Goal: Navigation & Orientation: Understand site structure

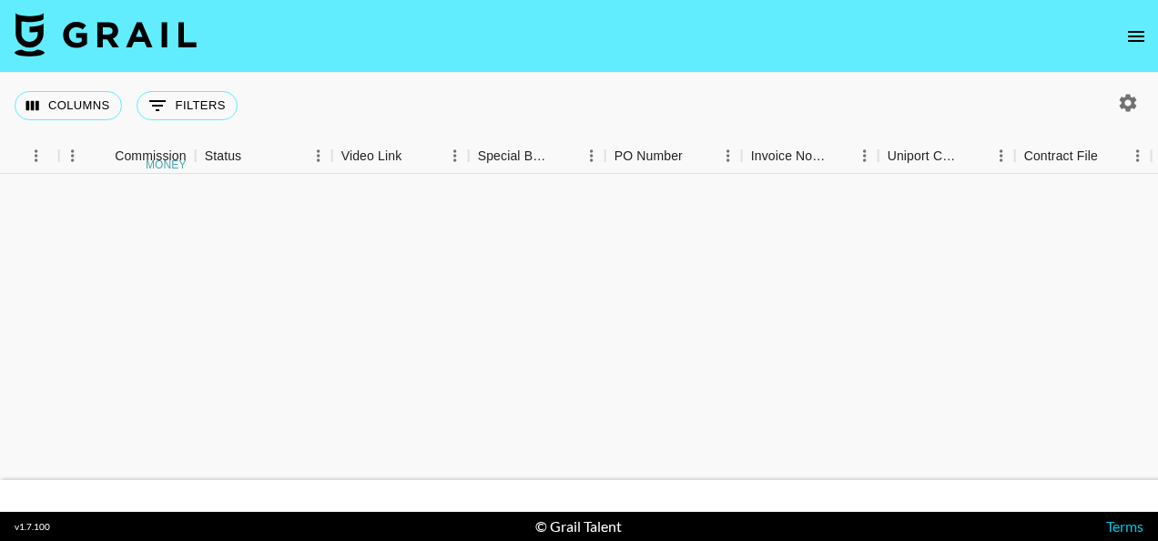
scroll to position [1462, 1388]
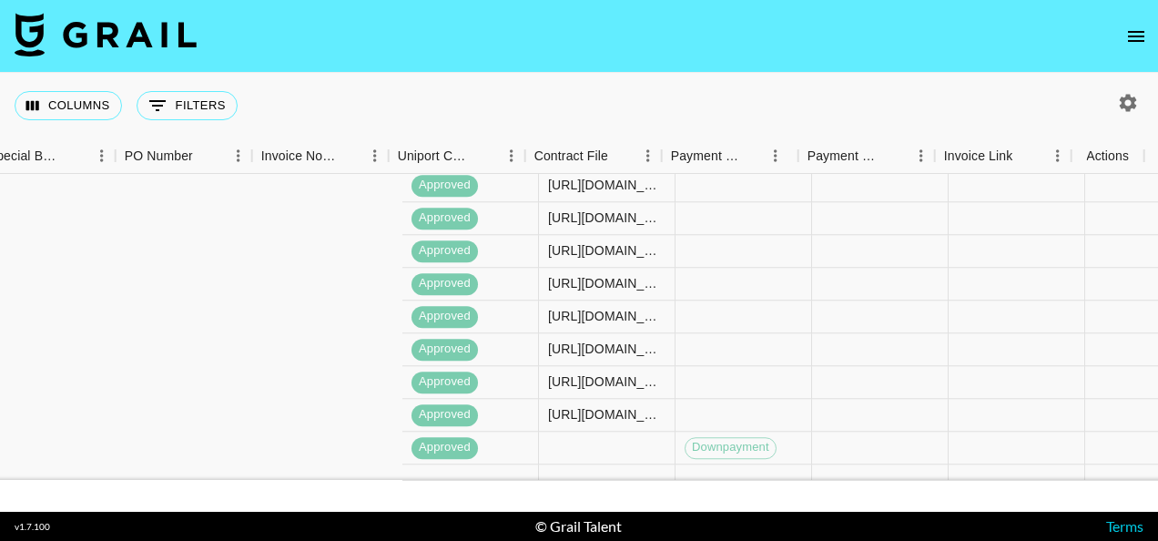
scroll to position [1431, 1878]
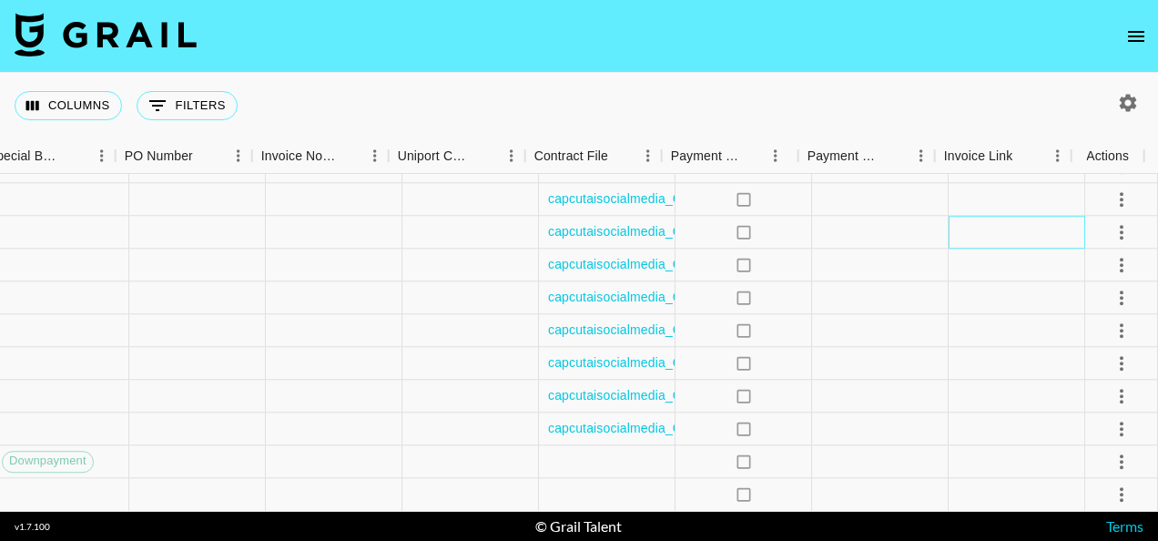
click at [1009, 216] on div at bounding box center [1016, 232] width 137 height 33
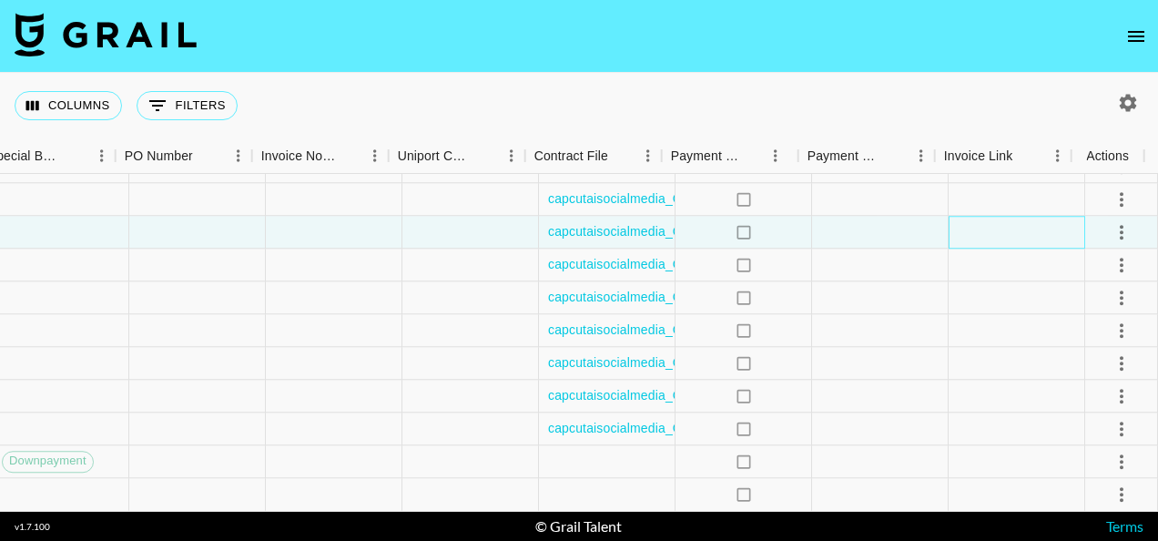
click at [1009, 216] on div at bounding box center [1016, 232] width 137 height 33
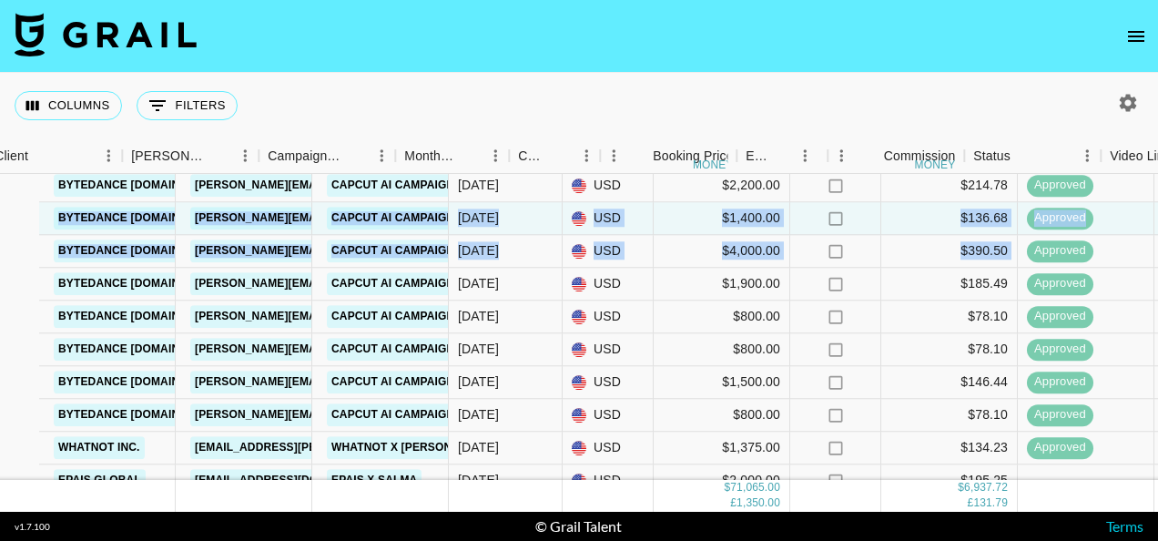
scroll to position [1431, 554]
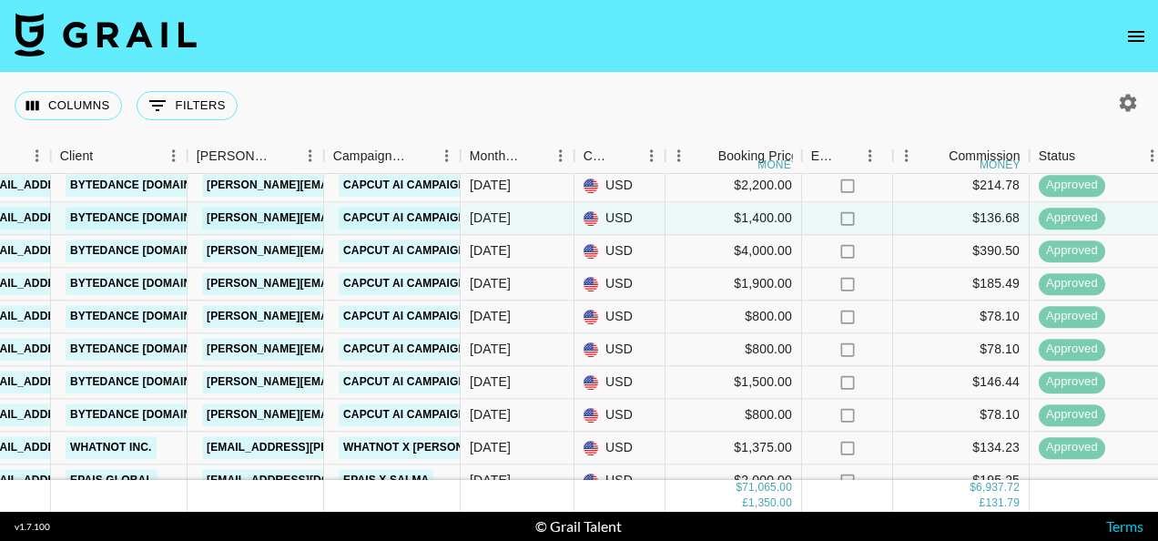
click at [735, 512] on footer "v 1.7.100 © Grail Talent Terms" at bounding box center [579, 526] width 1158 height 29
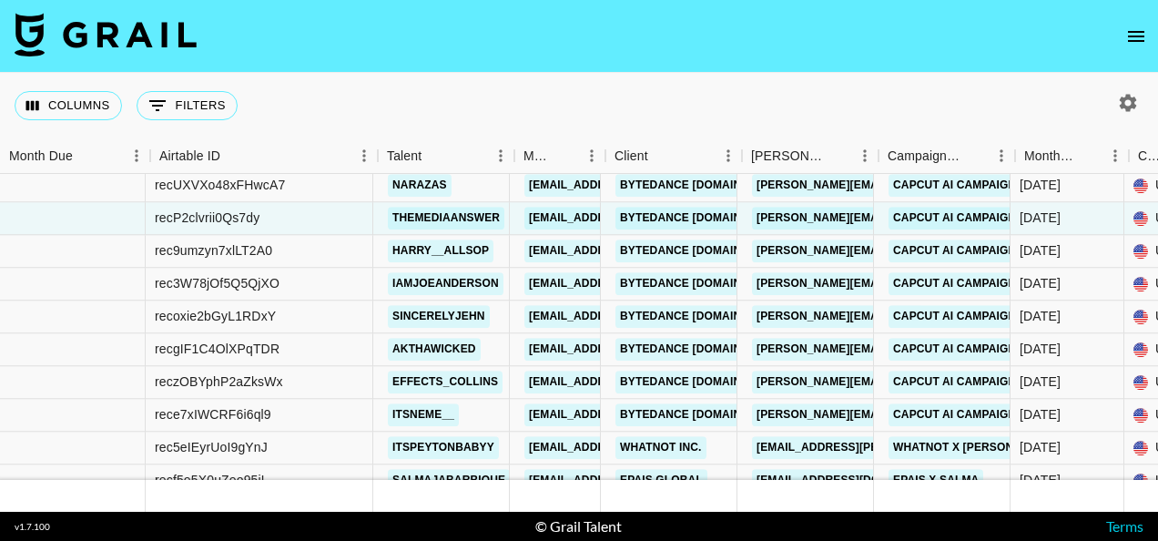
scroll to position [1431, 0]
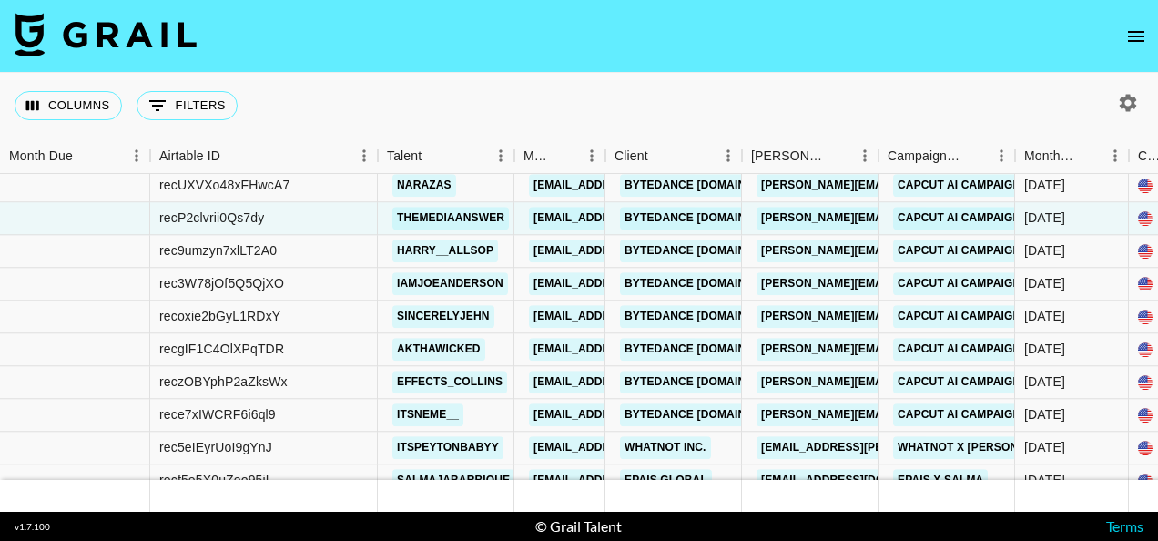
drag, startPoint x: 881, startPoint y: 3, endPoint x: 605, endPoint y: 75, distance: 285.0
click at [605, 75] on div "Columns 0 Filters + Booking" at bounding box center [579, 106] width 1158 height 66
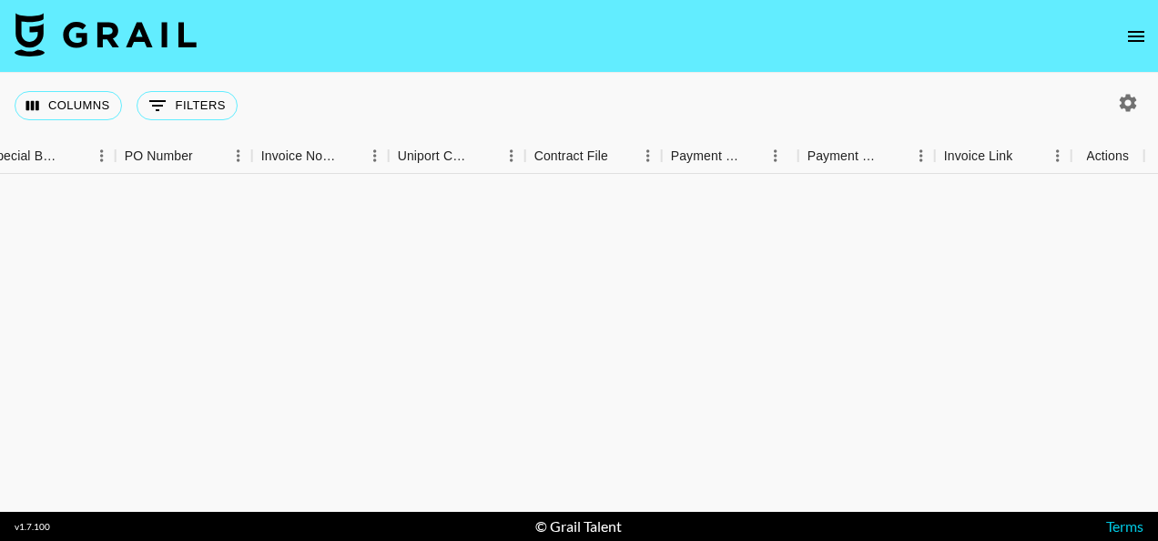
scroll to position [1431, 1878]
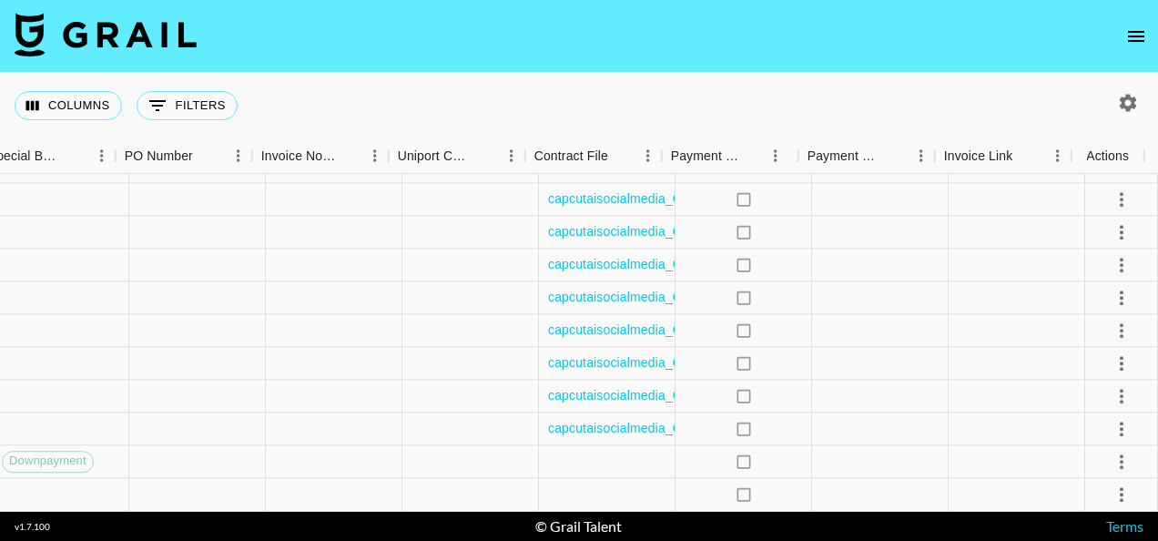
scroll to position [1431, 1878]
click at [1000, 185] on div at bounding box center [1016, 199] width 137 height 33
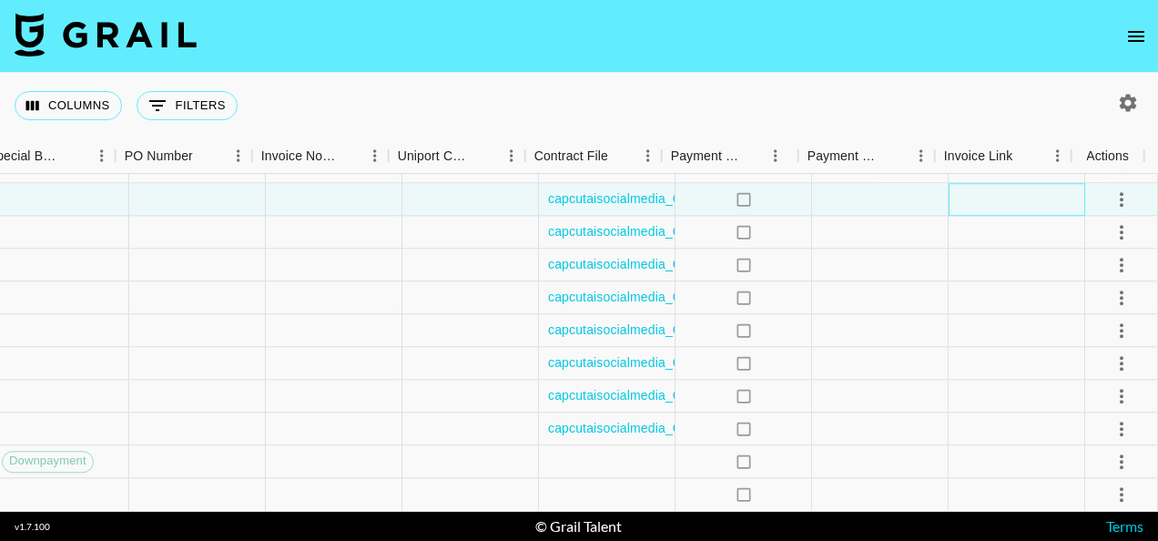
click at [1000, 185] on div at bounding box center [1016, 199] width 137 height 33
click at [652, 75] on div "Columns 0 Filters + Booking" at bounding box center [579, 106] width 1158 height 66
click at [46, 528] on div "v 1.7.100" at bounding box center [32, 527] width 35 height 12
